Goal: Check status: Check status

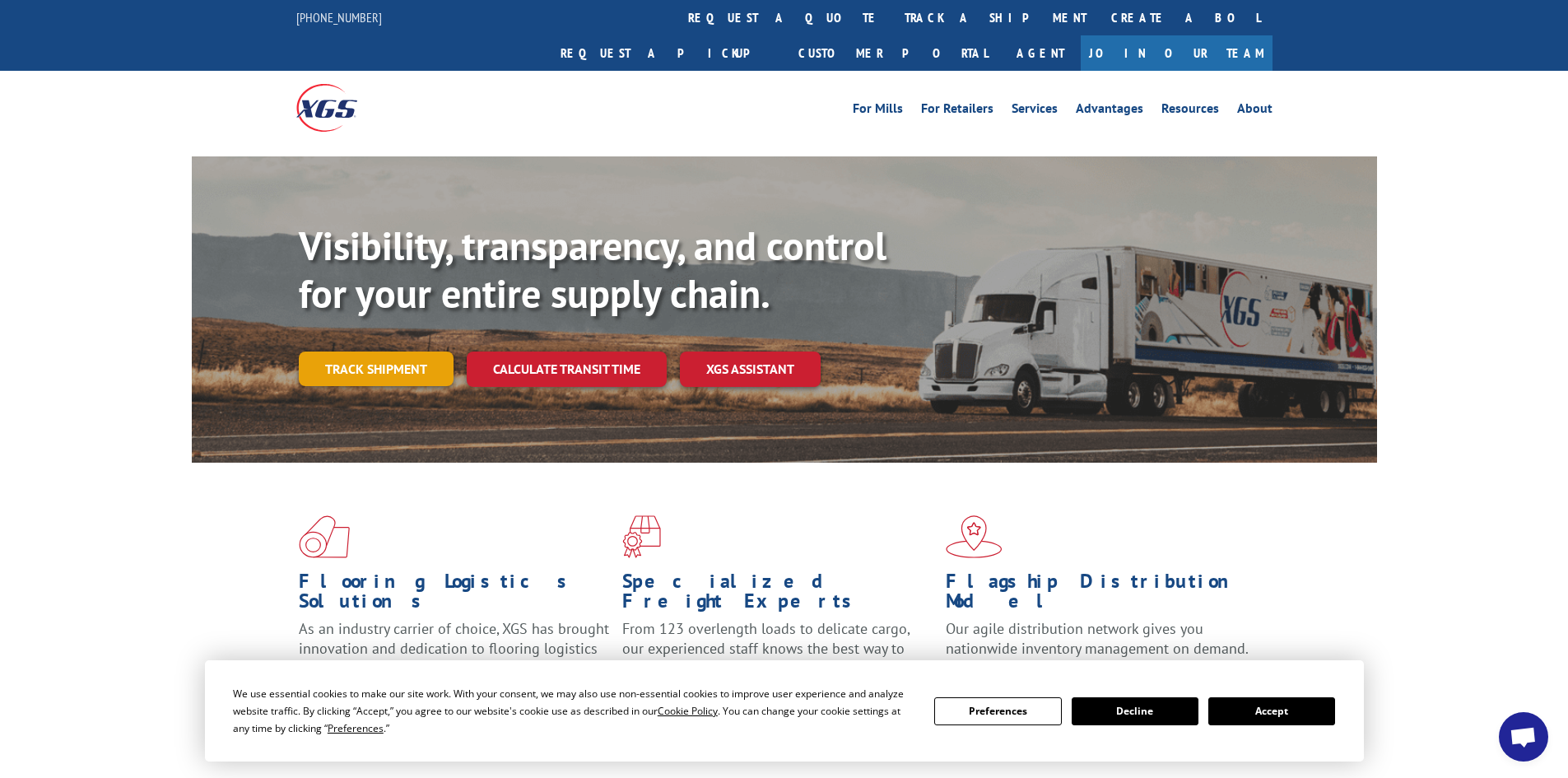
click at [375, 351] on link "Track shipment" at bounding box center [376, 368] width 155 height 35
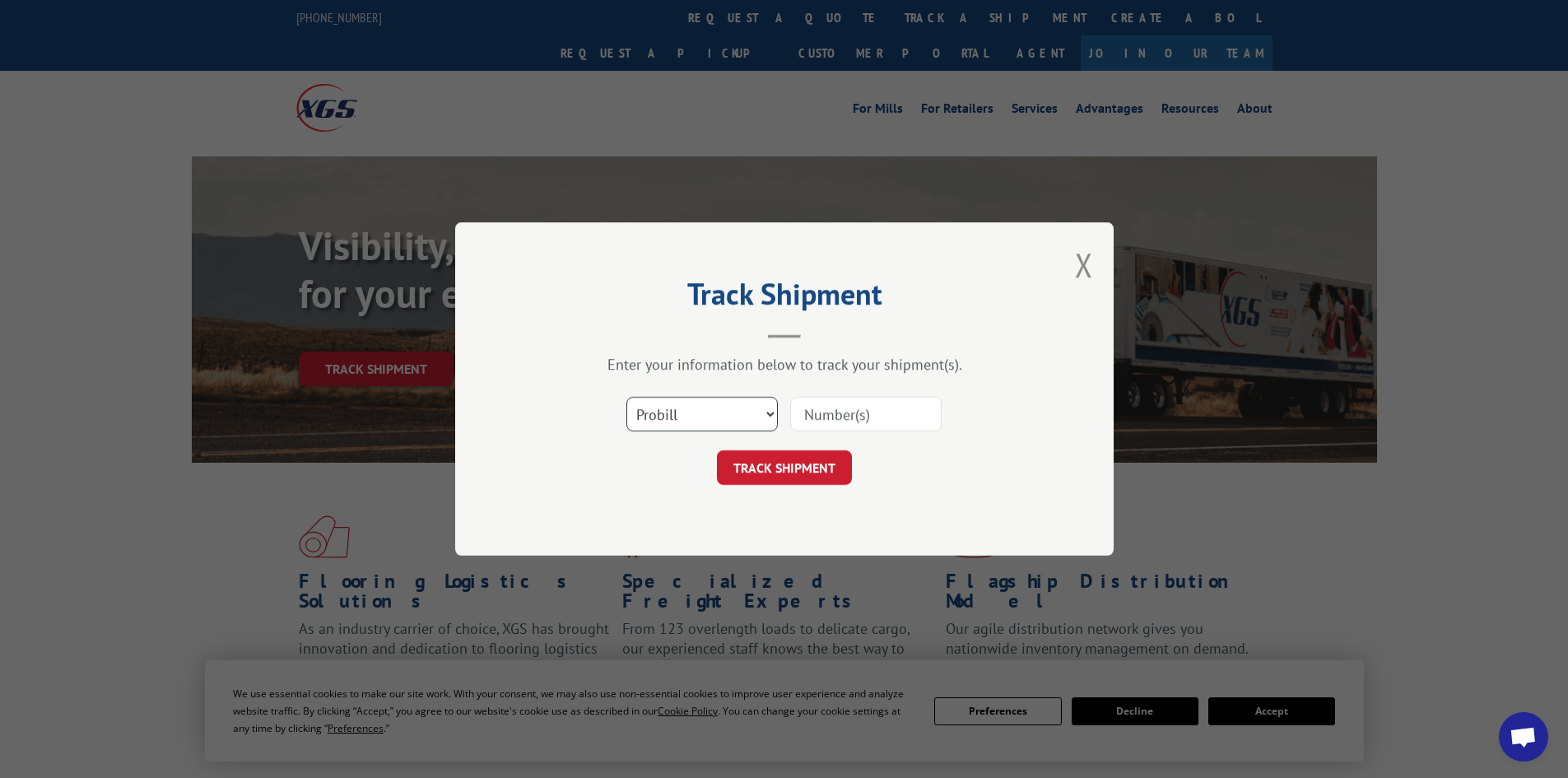
click at [760, 416] on select "Select category... Probill BOL PO" at bounding box center [702, 413] width 151 height 35
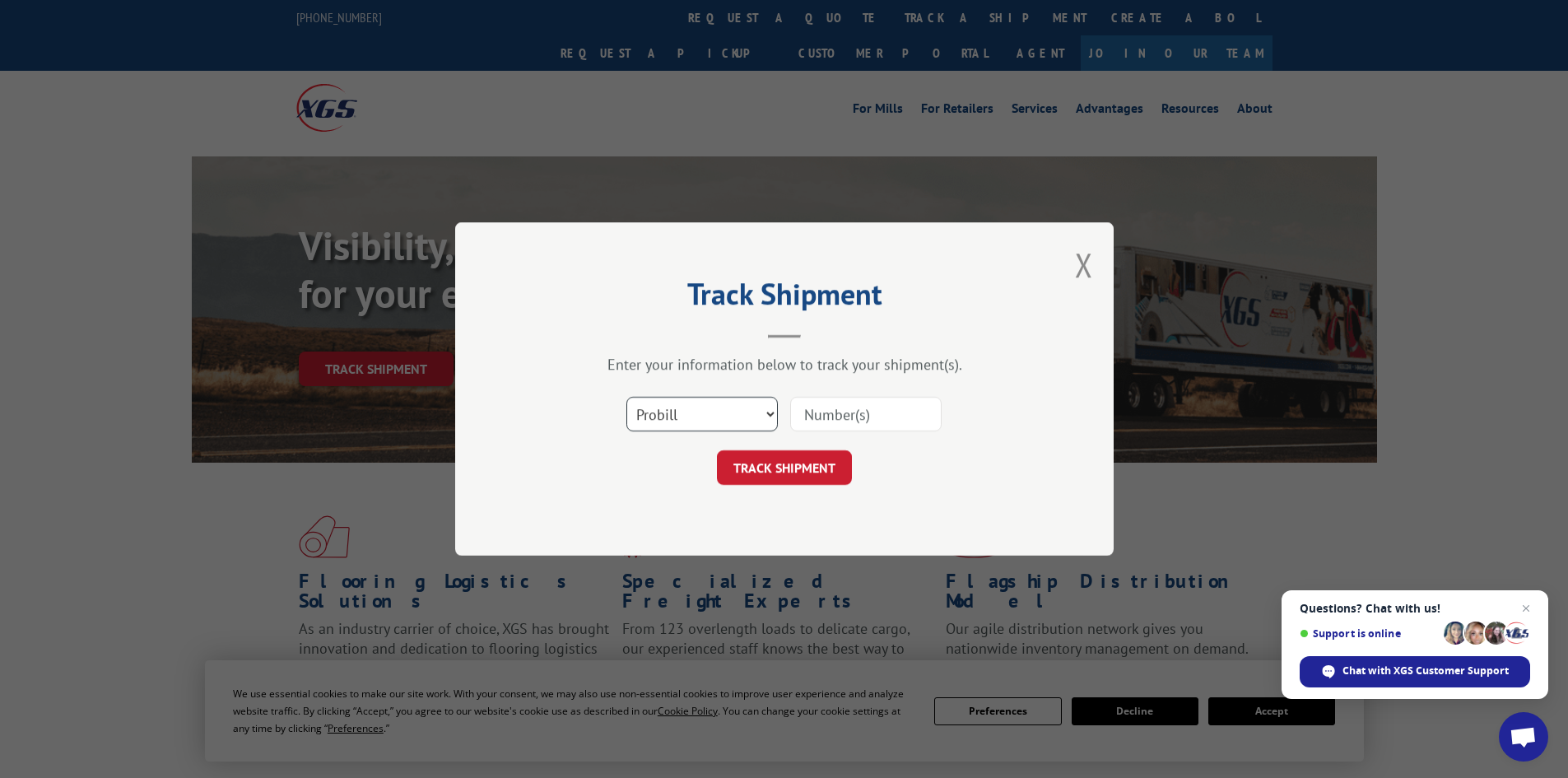
select select "po"
click at [626, 396] on select "Select category... Probill BOL PO" at bounding box center [702, 413] width 151 height 35
click at [852, 417] on input at bounding box center [866, 413] width 151 height 35
paste input "24500129"
type input "24500129"
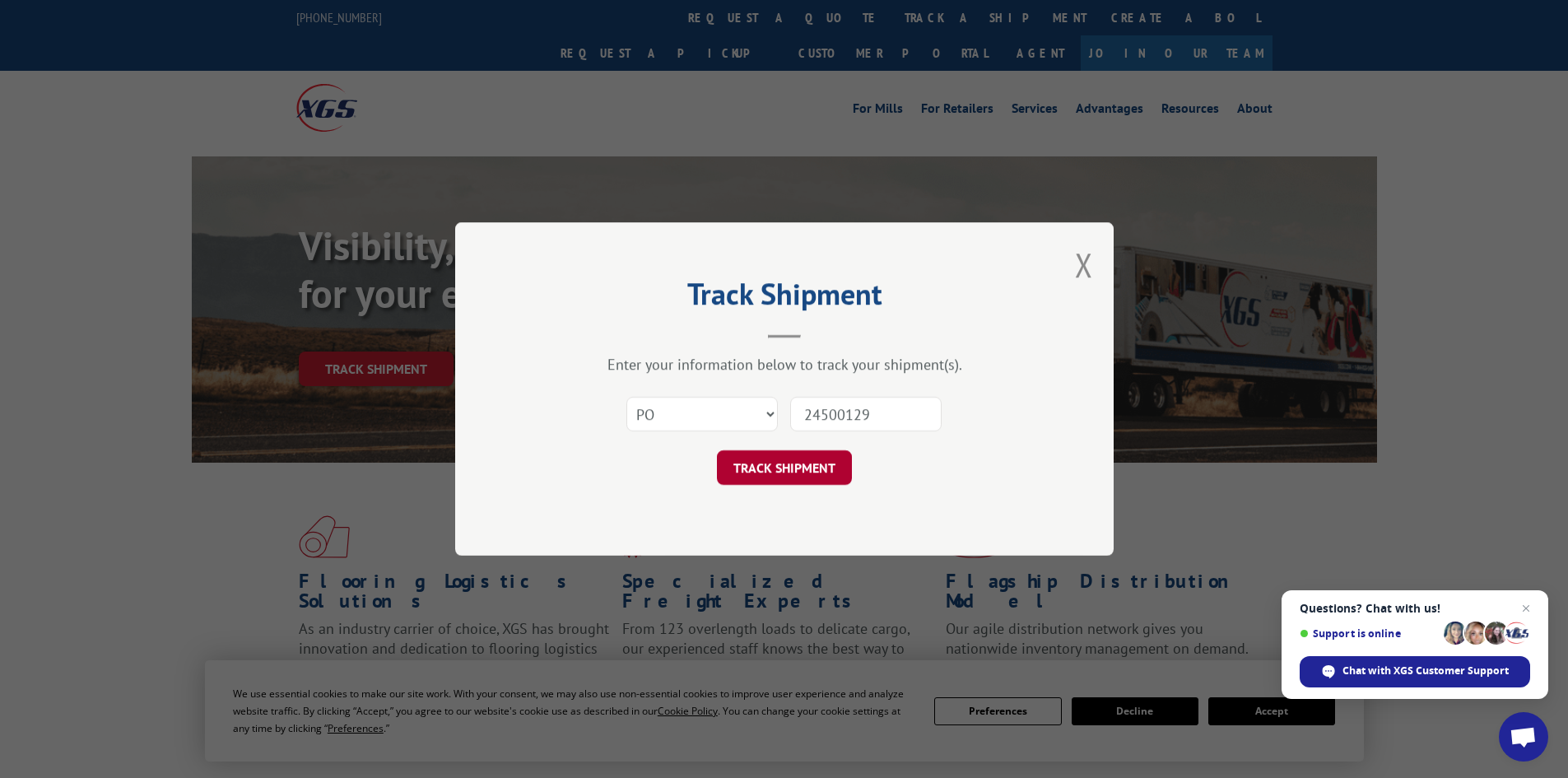
click at [815, 465] on button "TRACK SHIPMENT" at bounding box center [784, 467] width 135 height 35
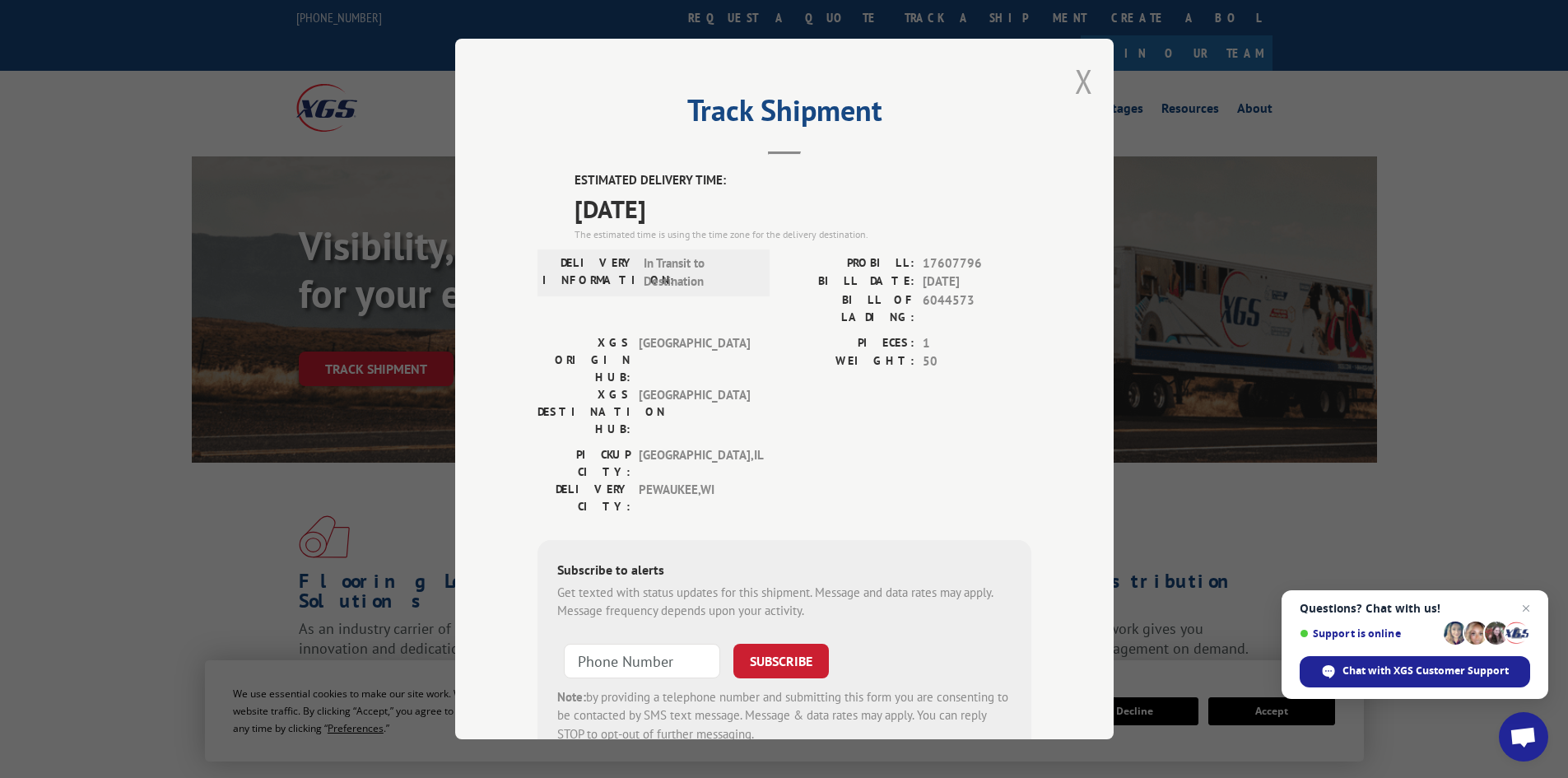
click at [1085, 83] on button "Close modal" at bounding box center [1083, 81] width 18 height 43
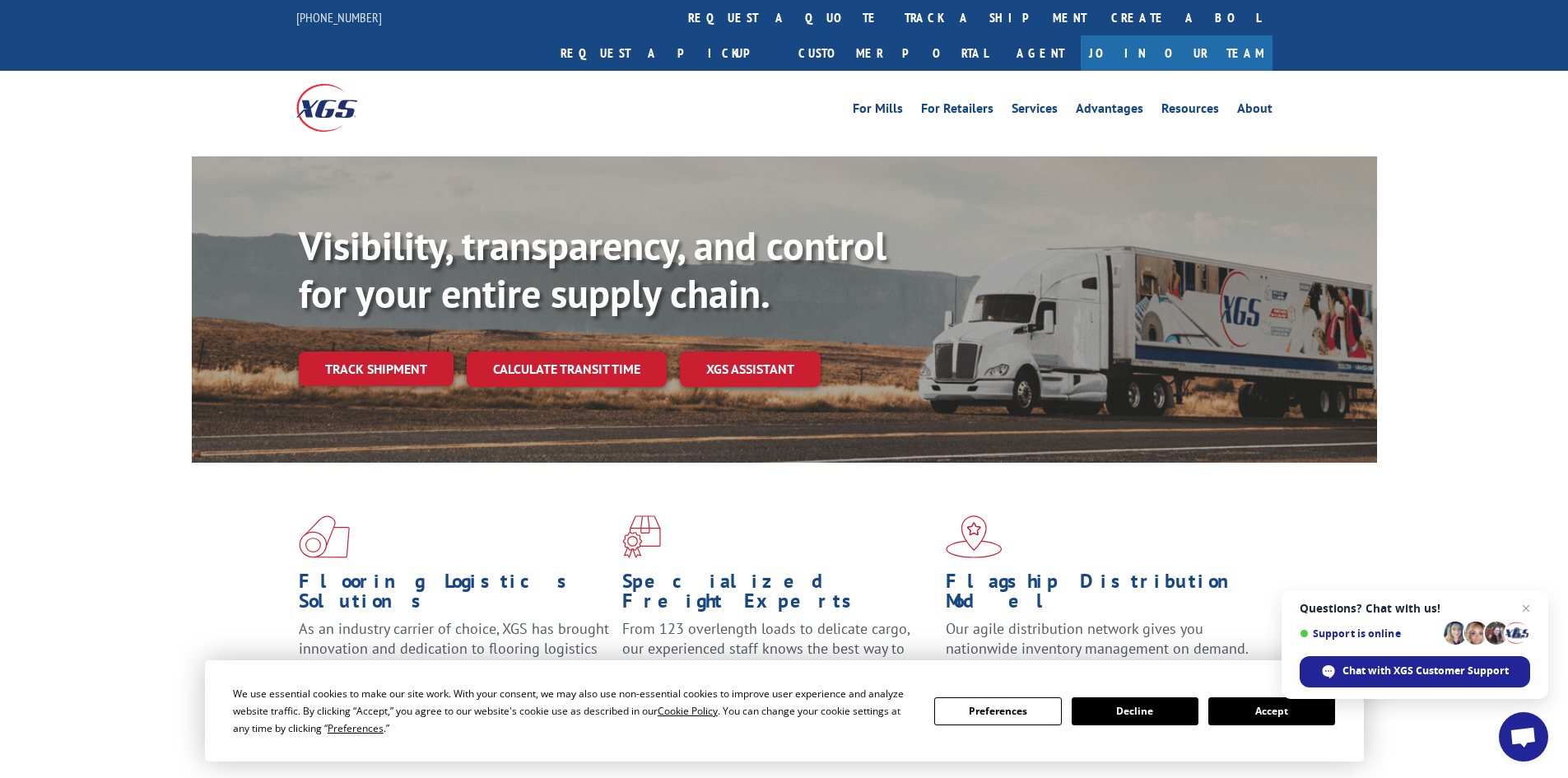
click at [1528, 185] on div "Visibility, transparency, and control for your entire supply chain. Track shipm…" at bounding box center [784, 326] width 1568 height 338
